Goal: Information Seeking & Learning: Learn about a topic

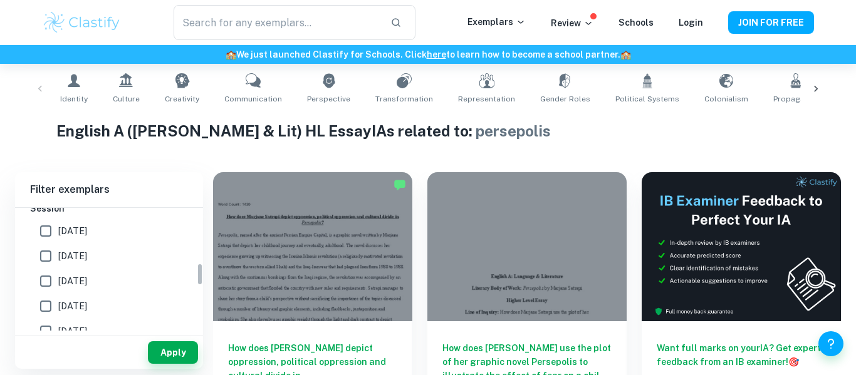
scroll to position [254, 0]
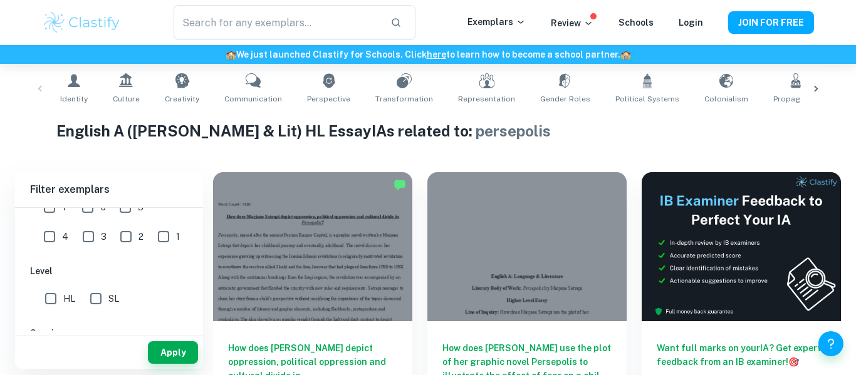
click at [51, 298] on input "HL" at bounding box center [50, 298] width 25 height 25
checkbox input "true"
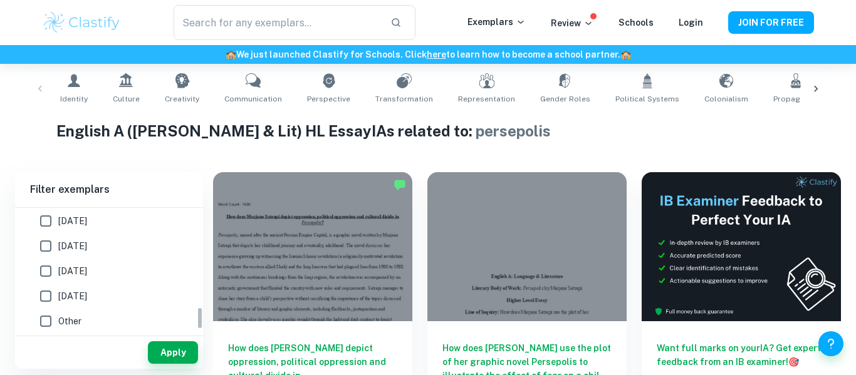
scroll to position [538, 0]
click at [168, 349] on button "Apply" at bounding box center [173, 352] width 50 height 23
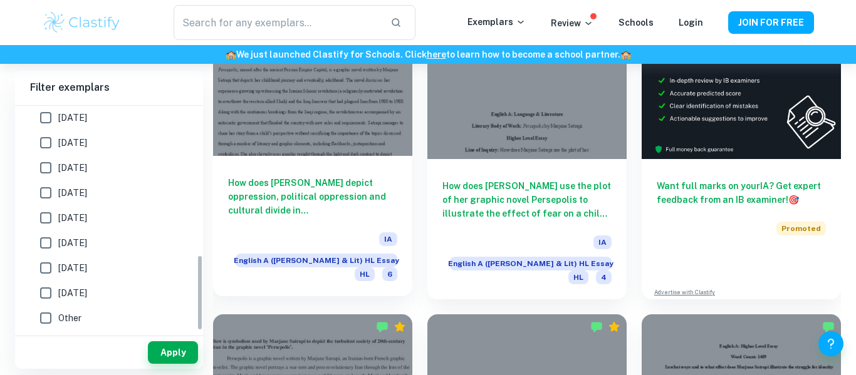
scroll to position [413, 0]
click at [350, 176] on h6 "How does [PERSON_NAME] depict oppression, political oppression and cultural div…" at bounding box center [312, 195] width 169 height 41
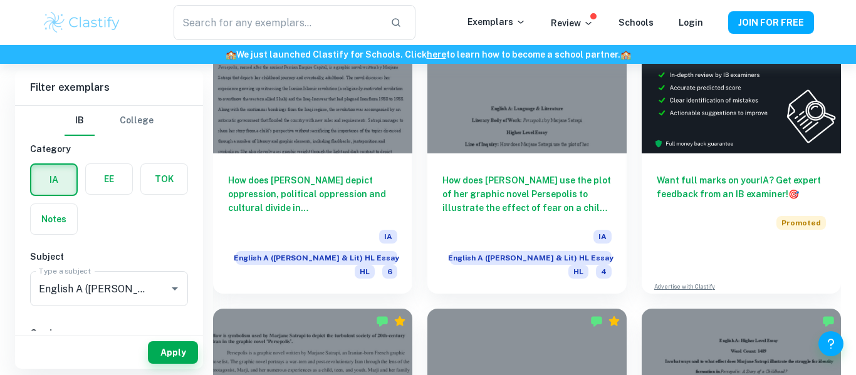
scroll to position [422, 0]
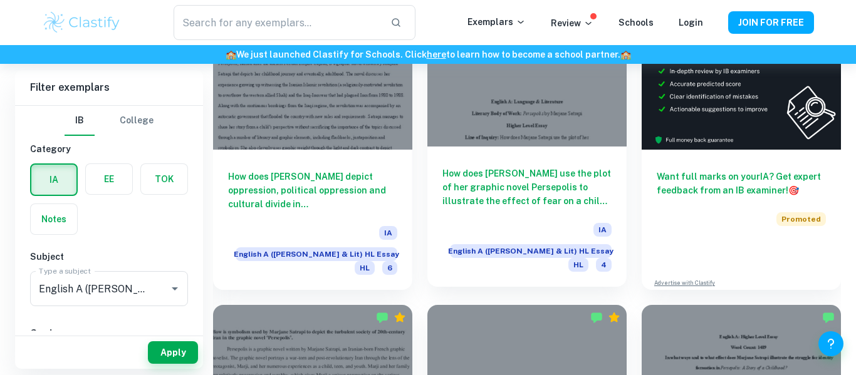
click at [547, 193] on h6 "How does [PERSON_NAME] use the plot of her graphic novel Persepolis to illustra…" at bounding box center [526, 187] width 169 height 41
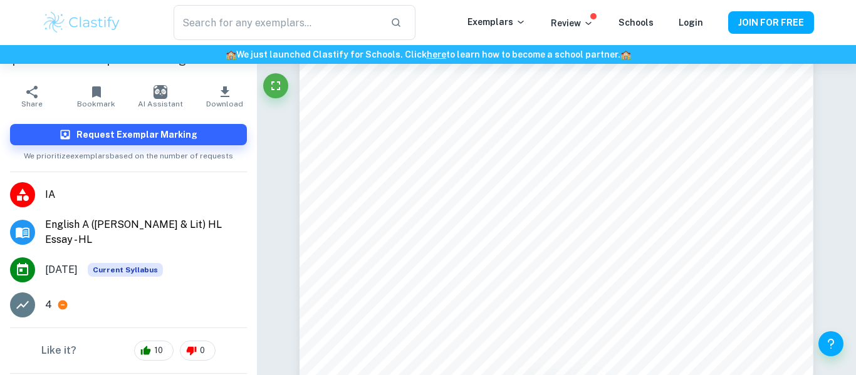
scroll to position [103, 0]
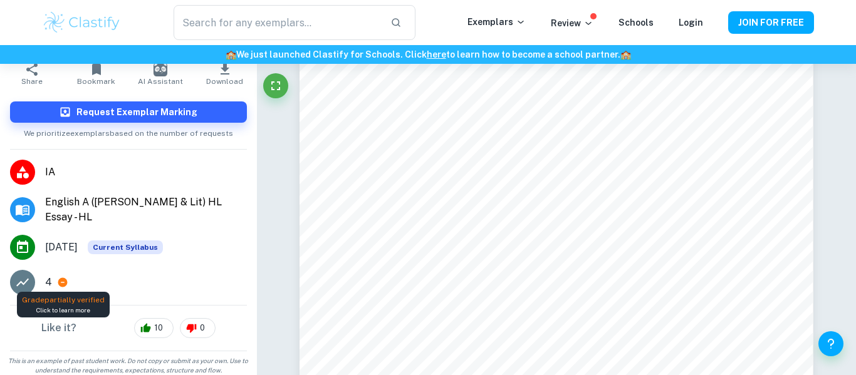
click at [59, 278] on icon at bounding box center [62, 282] width 9 height 9
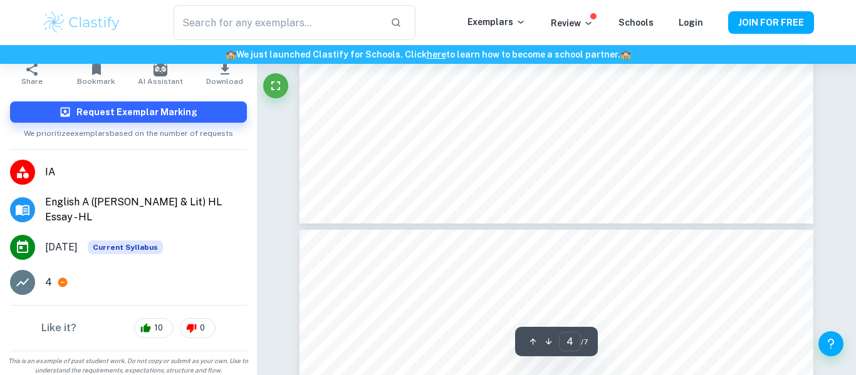
type input "5"
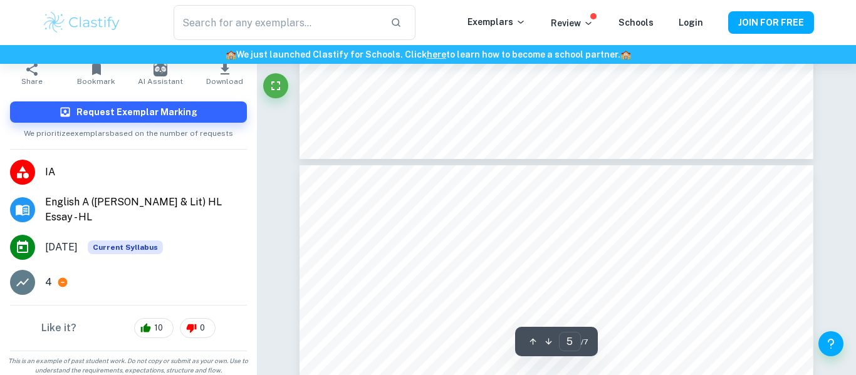
scroll to position [2751, 0]
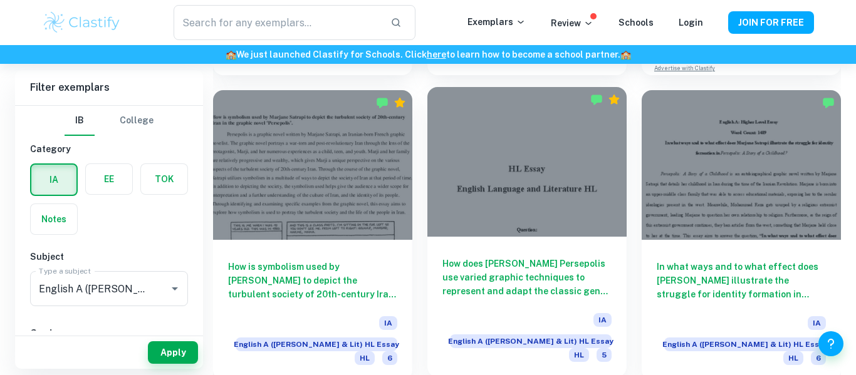
scroll to position [631, 0]
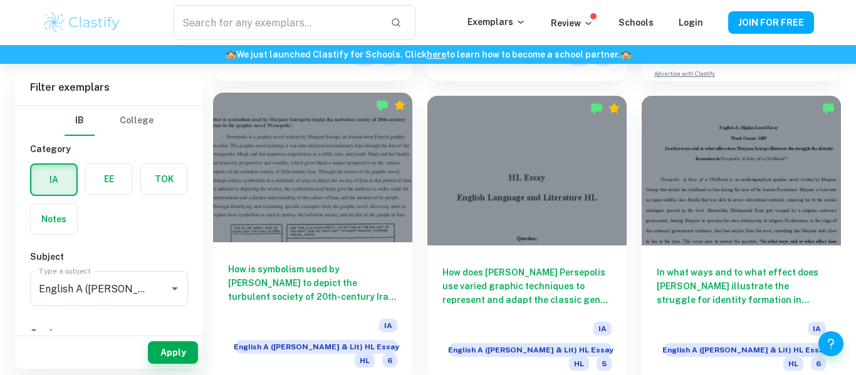
click at [313, 274] on h6 "How is symbolism used by [PERSON_NAME] to depict the turbulent society of 20th-…" at bounding box center [312, 282] width 169 height 41
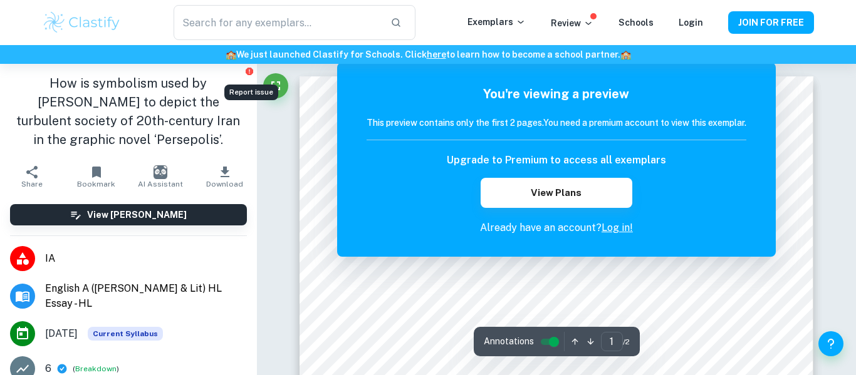
click at [249, 71] on icon "Report issue" at bounding box center [250, 72] width 8 height 8
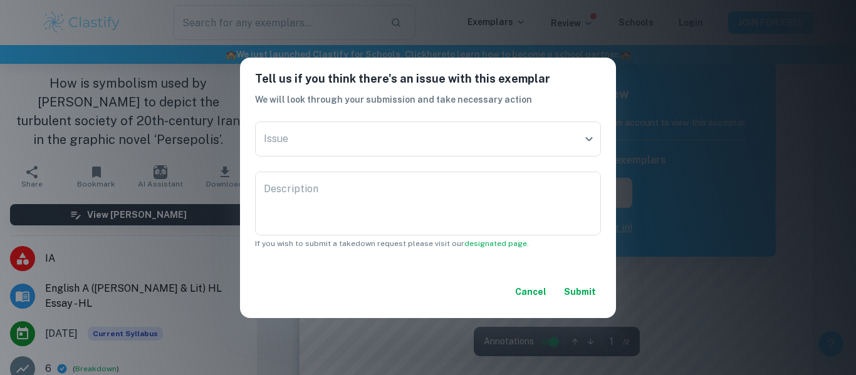
click at [527, 300] on button "Cancel" at bounding box center [530, 292] width 41 height 23
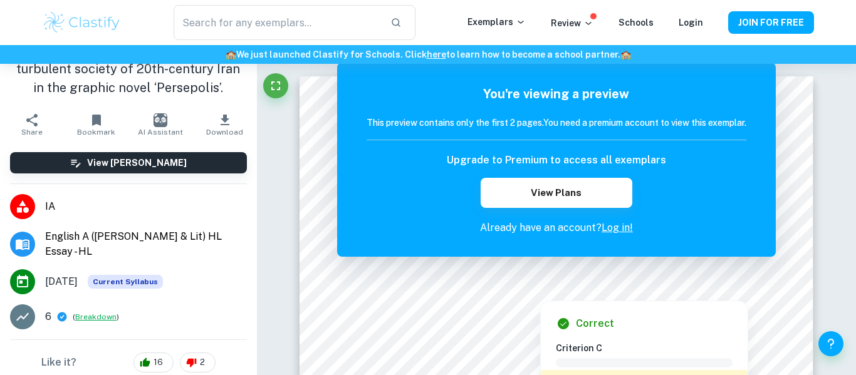
scroll to position [56, 0]
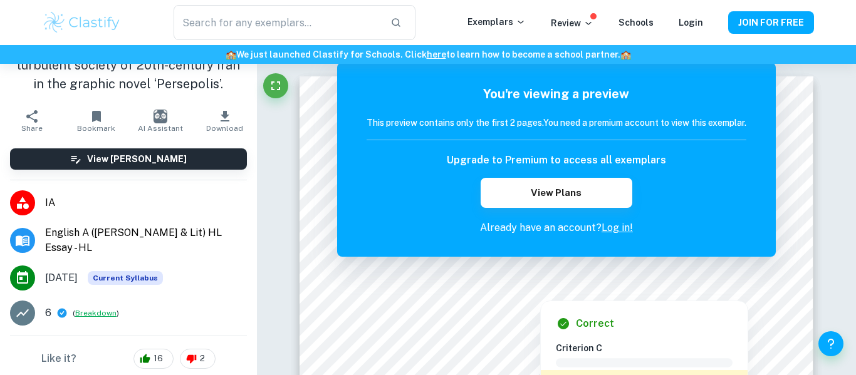
click at [91, 308] on button "Breakdown" at bounding box center [95, 313] width 41 height 11
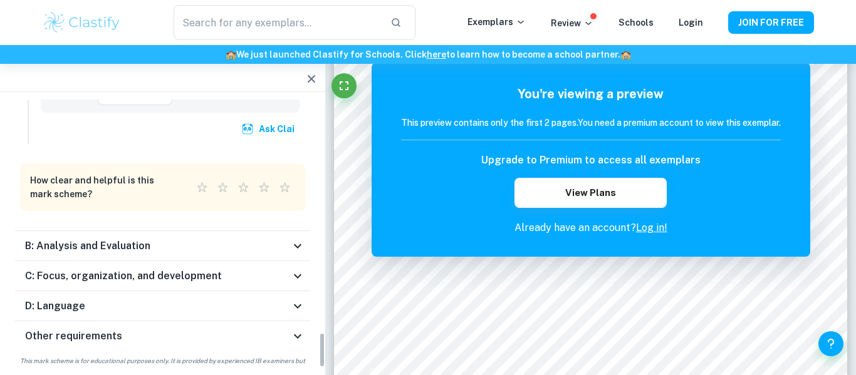
scroll to position [1755, 0]
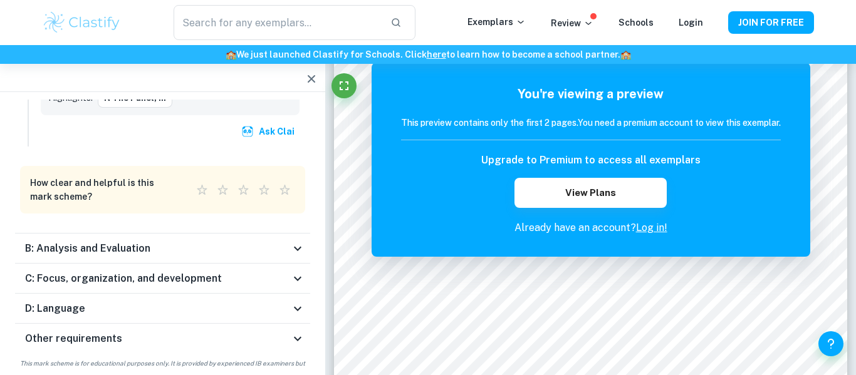
click at [137, 234] on div "B: Analysis and Evaluation" at bounding box center [162, 249] width 295 height 30
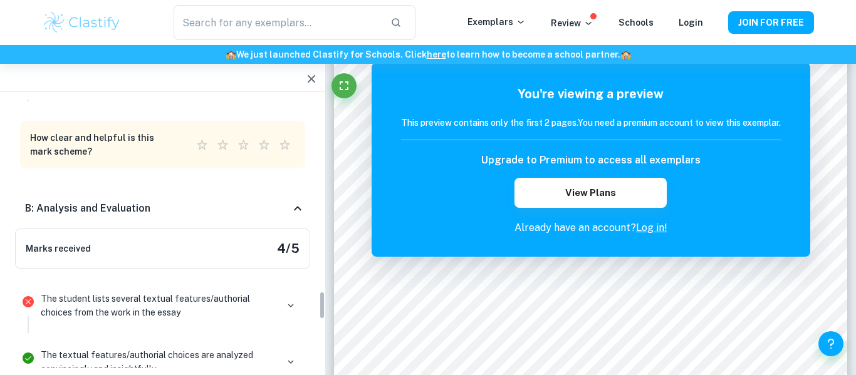
scroll to position [1802, 0]
click at [120, 291] on p "The student lists several textual features/authorial choices from the work in t…" at bounding box center [159, 305] width 236 height 28
click at [289, 299] on icon "button" at bounding box center [290, 304] width 11 height 11
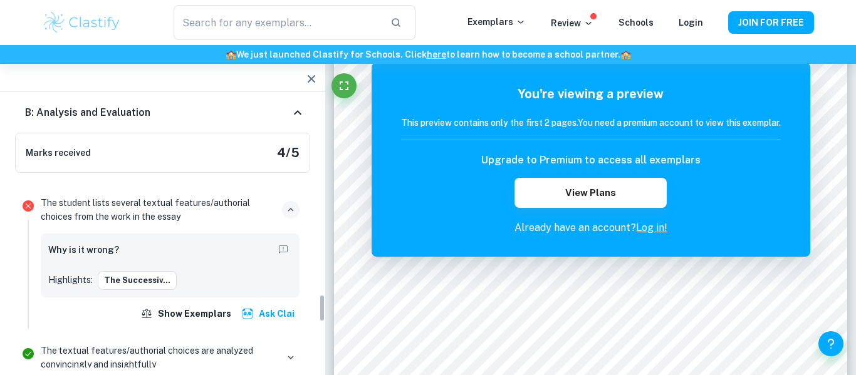
scroll to position [1892, 0]
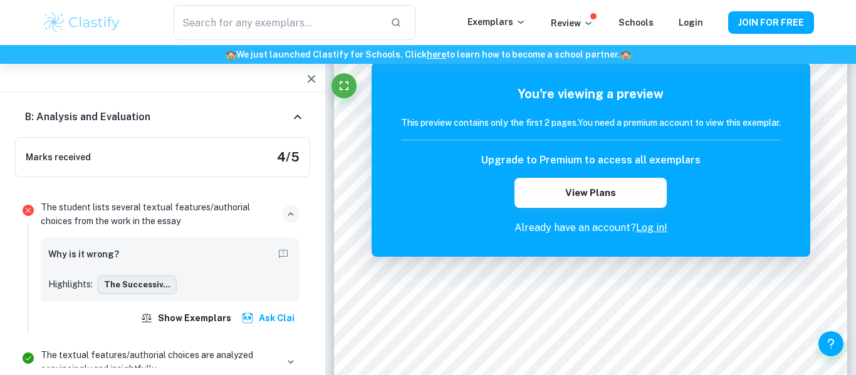
click at [110, 276] on button "The successiv..." at bounding box center [137, 285] width 79 height 19
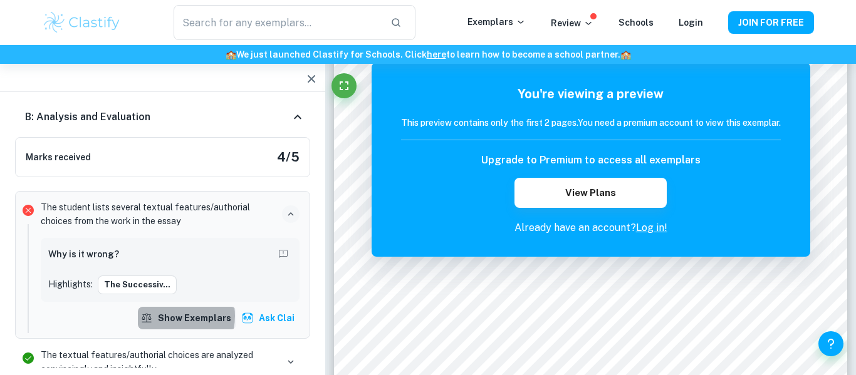
click at [174, 307] on button "Show exemplars" at bounding box center [187, 318] width 98 height 23
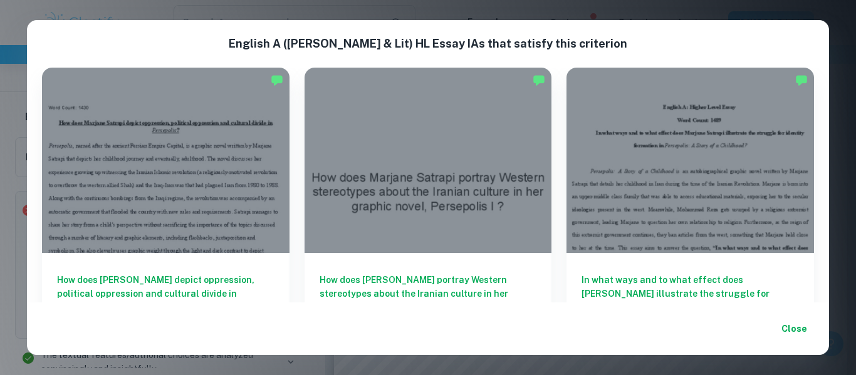
click at [807, 329] on button "Close" at bounding box center [794, 329] width 40 height 23
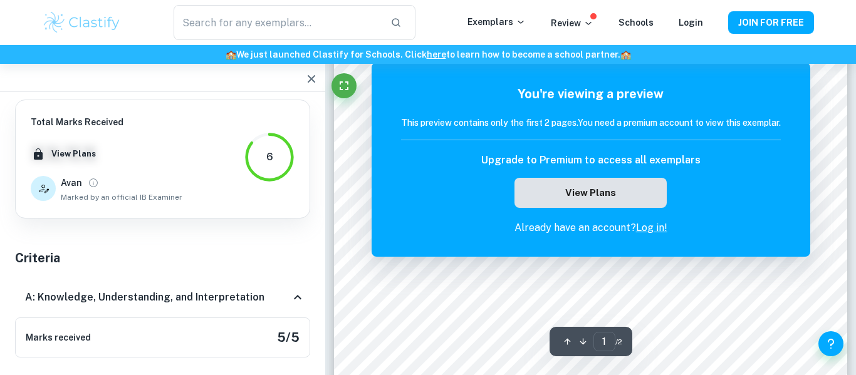
scroll to position [455, 0]
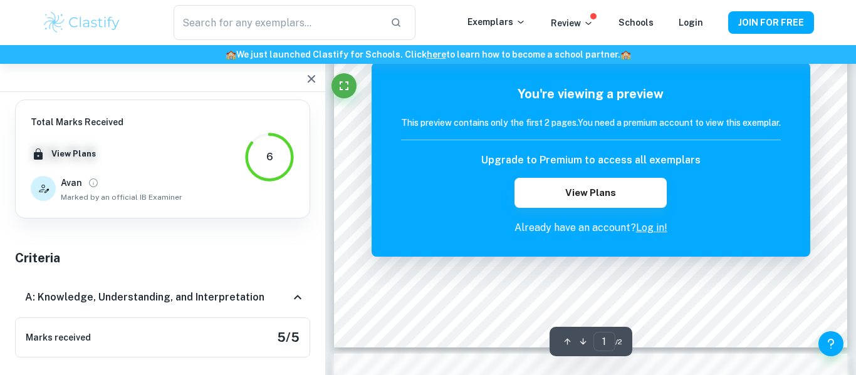
click at [274, 152] on div "6" at bounding box center [269, 157] width 50 height 50
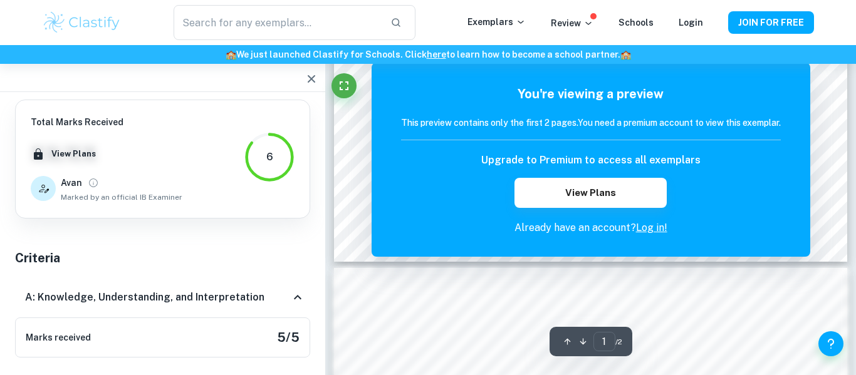
scroll to position [0, 0]
